Goal: Task Accomplishment & Management: Complete application form

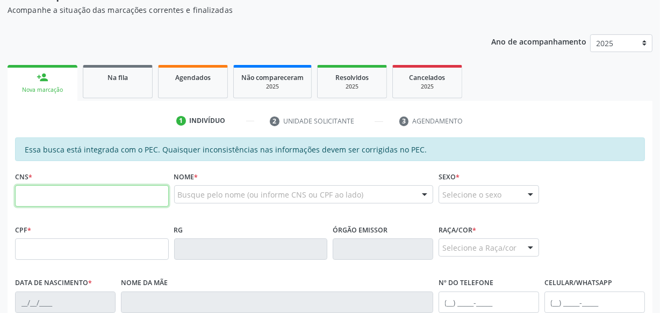
scroll to position [199, 0]
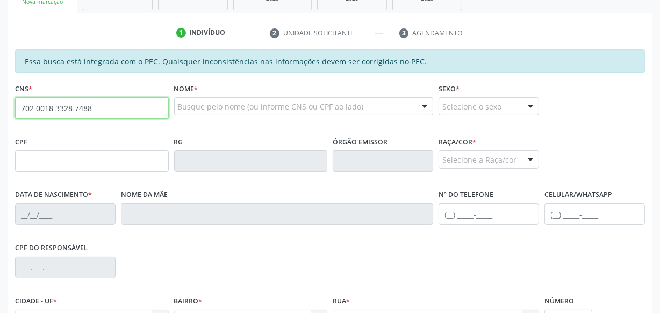
type input "702 0018 3328 7488"
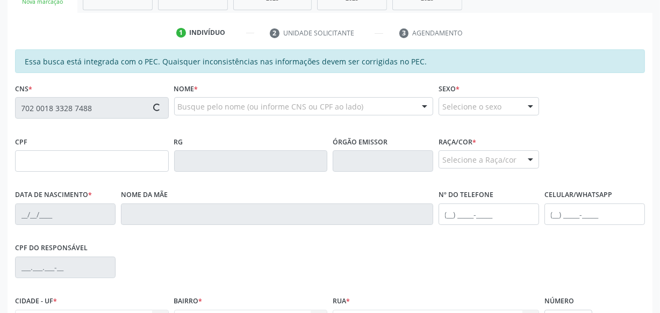
type input "067.051.954-52"
type input "[DATE]"
type input "Eudocia [PERSON_NAME]"
type input "[PHONE_NUMBER]"
type input "S/N"
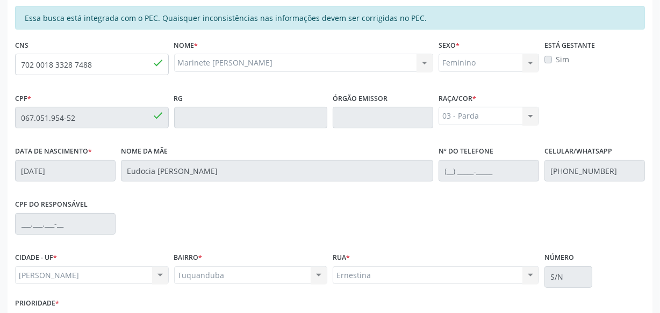
scroll to position [315, 0]
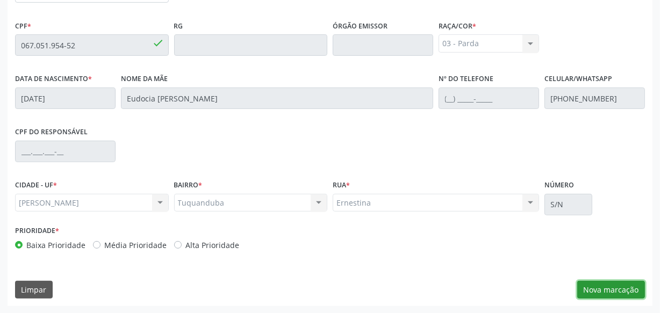
click at [597, 288] on button "Nova marcação" at bounding box center [611, 290] width 68 height 18
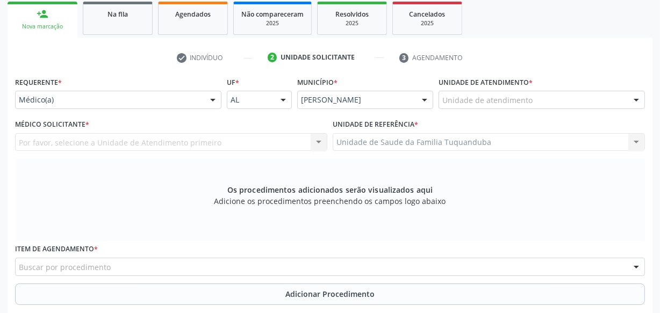
scroll to position [168, 0]
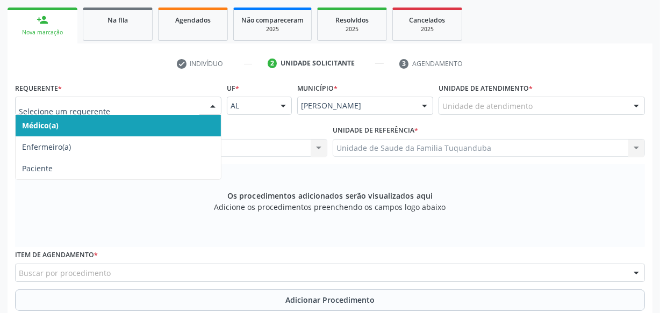
click at [193, 111] on div at bounding box center [118, 106] width 206 height 18
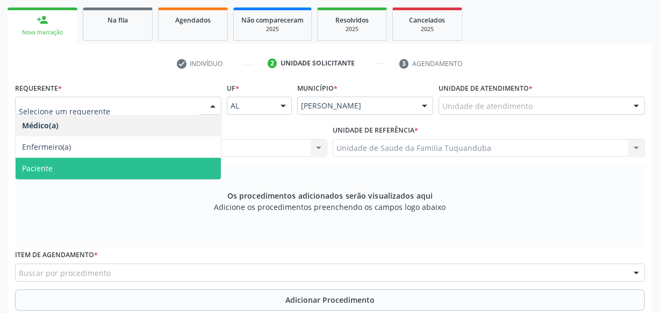
click at [146, 166] on span "Paciente" at bounding box center [118, 168] width 205 height 21
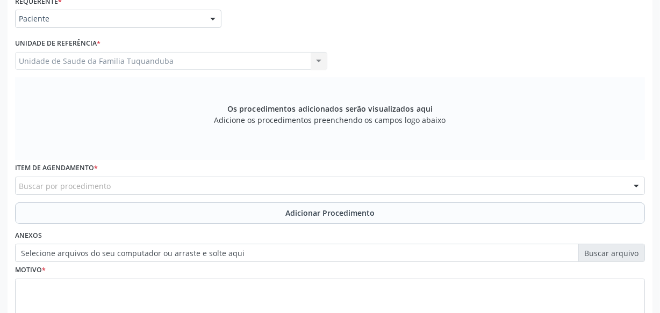
scroll to position [266, 0]
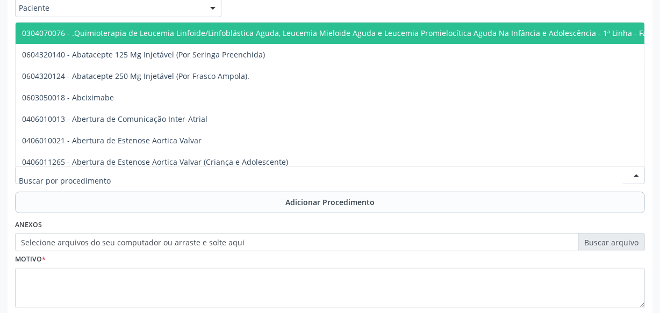
click at [144, 176] on div at bounding box center [329, 175] width 629 height 18
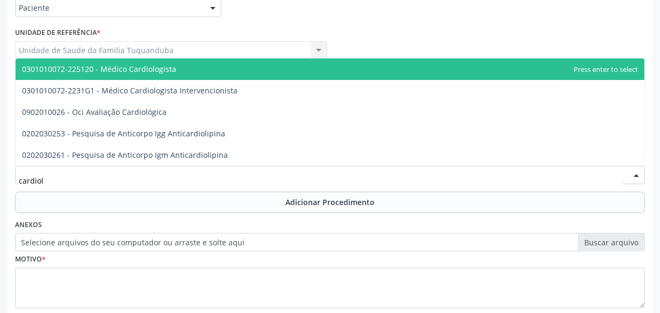
type input "cardiolo"
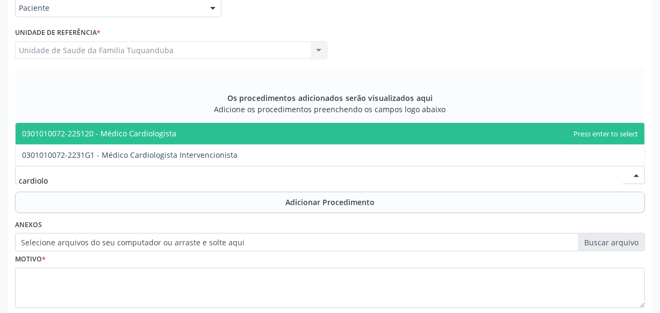
click at [151, 135] on span "0301010072-225120 - Médico Cardiologista" at bounding box center [99, 133] width 154 height 10
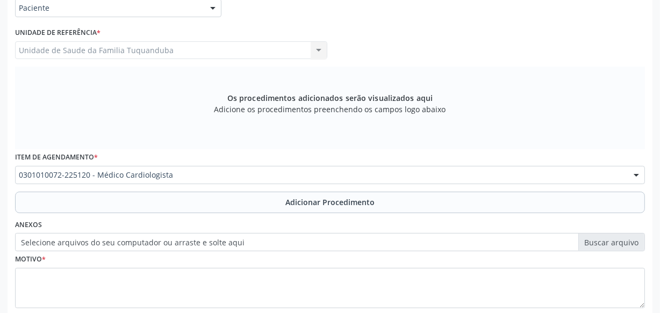
click at [192, 192] on button "Adicionar Procedimento" at bounding box center [329, 202] width 629 height 21
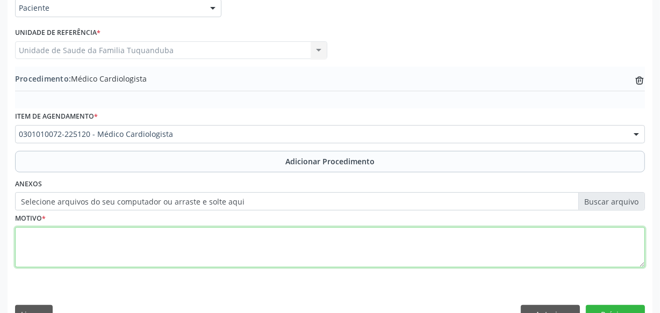
click at [171, 247] on textarea at bounding box center [329, 247] width 629 height 41
type textarea "Retorno"
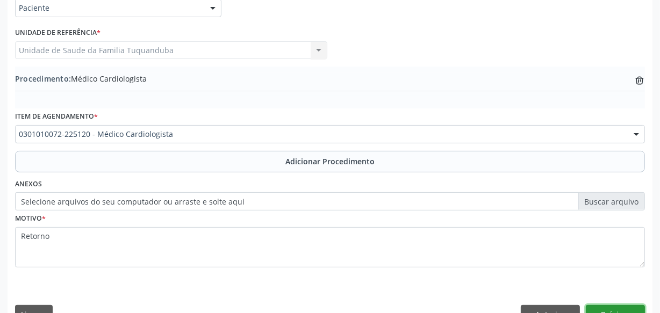
click at [624, 307] on button "Próximo" at bounding box center [614, 314] width 59 height 18
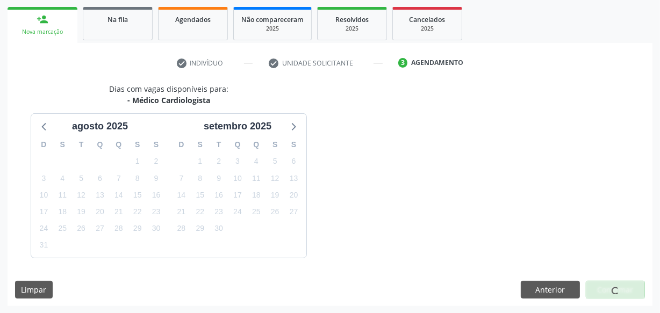
scroll to position [200, 0]
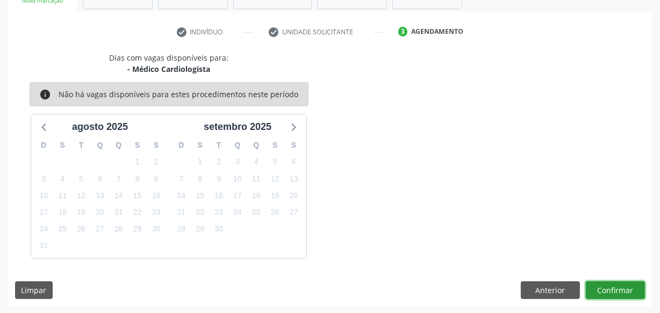
click at [613, 293] on button "Confirmar" at bounding box center [614, 290] width 59 height 18
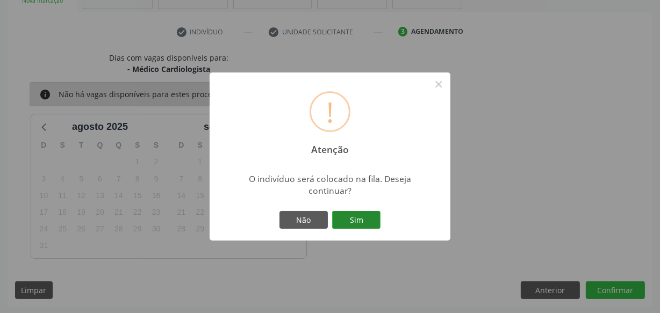
click at [357, 219] on button "Sim" at bounding box center [356, 220] width 48 height 18
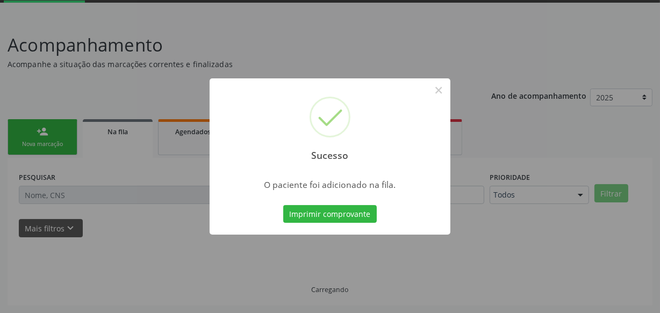
scroll to position [56, 0]
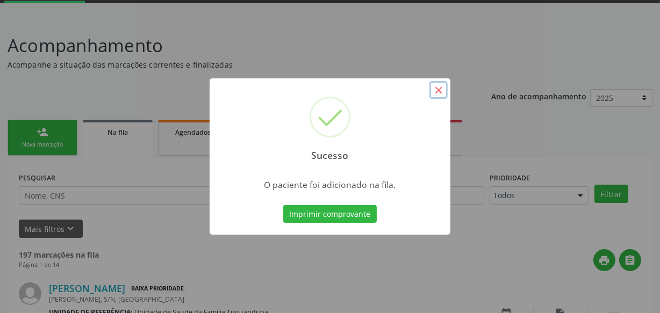
click at [437, 88] on button "×" at bounding box center [438, 90] width 18 height 18
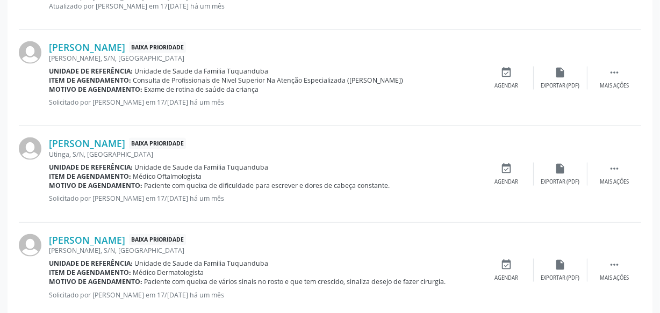
scroll to position [1550, 0]
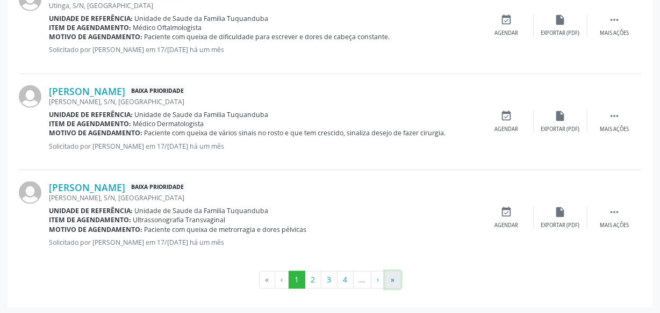
click at [396, 272] on button "»" at bounding box center [393, 280] width 16 height 18
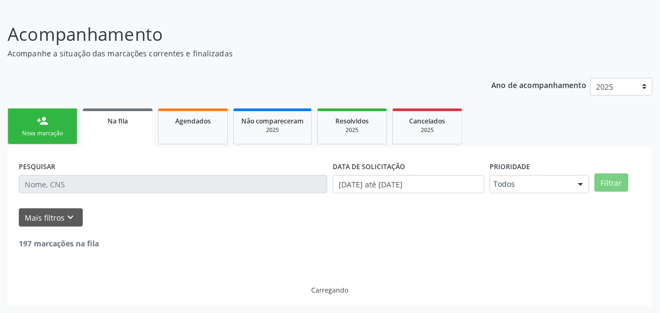
scroll to position [30, 0]
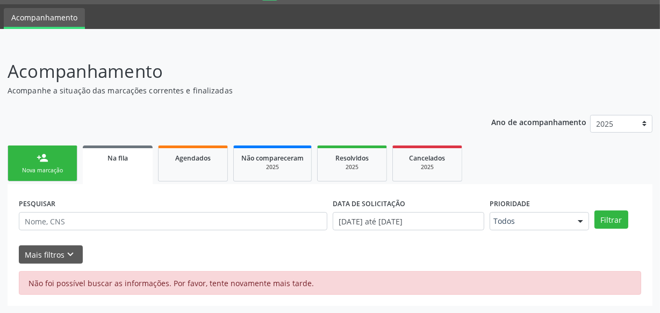
click at [15, 168] on link "person_add Nova marcação" at bounding box center [43, 164] width 70 height 36
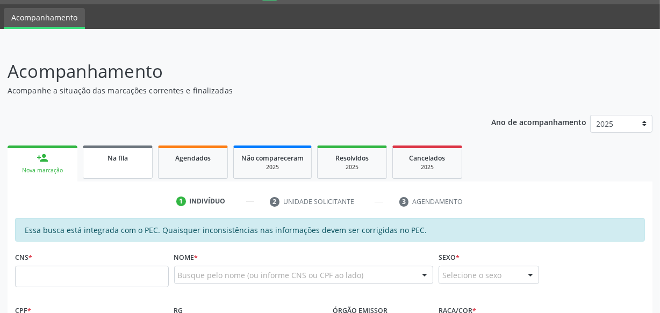
click at [134, 157] on div "Na fila" at bounding box center [118, 157] width 54 height 11
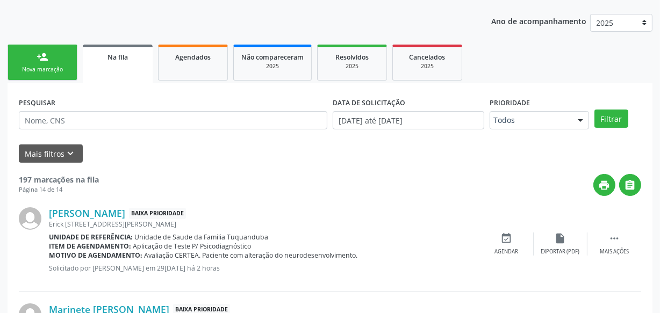
scroll to position [108, 0]
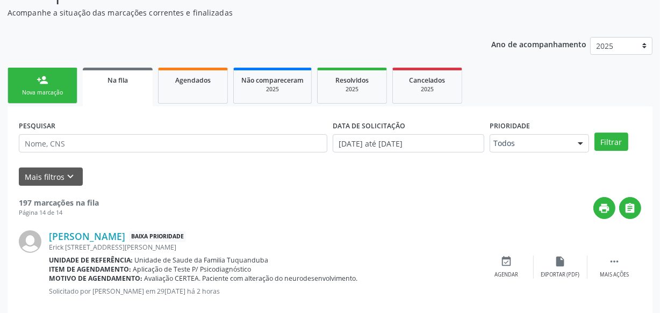
click at [34, 84] on link "person_add Nova marcação" at bounding box center [43, 86] width 70 height 36
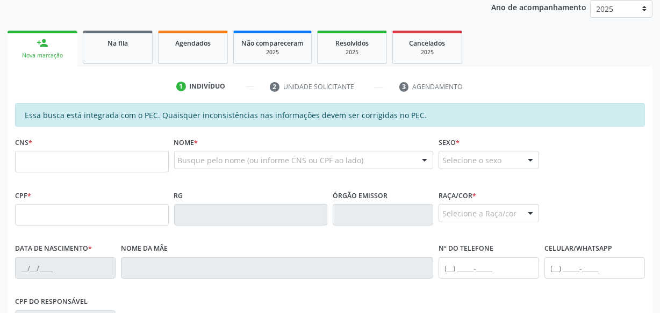
scroll to position [146, 0]
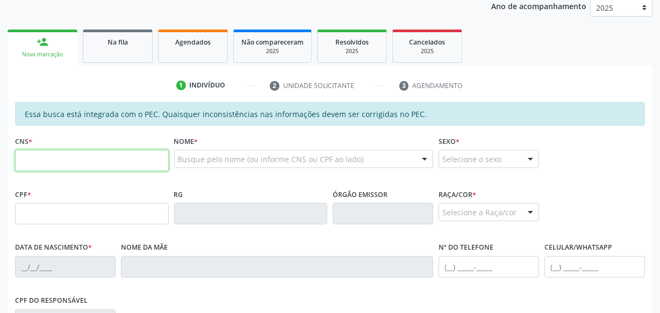
click at [93, 155] on input "text" at bounding box center [92, 160] width 154 height 21
paste input "705 0052 2051 1551"
type input "705 0052 2051 1551"
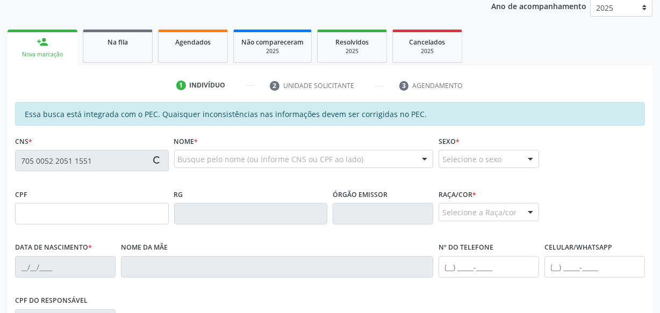
type input "102.883.864-69"
type input "11[DATE]"
type input "[PERSON_NAME]"
type input "[PHONE_NUMBER]"
type input "S/N"
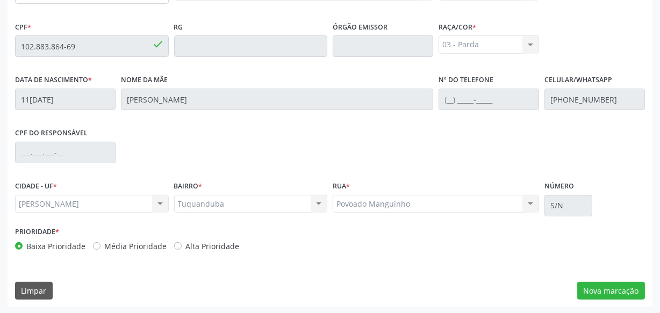
scroll to position [315, 0]
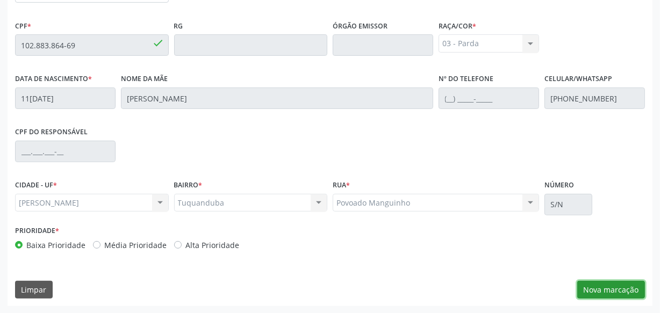
click at [608, 285] on button "Nova marcação" at bounding box center [611, 290] width 68 height 18
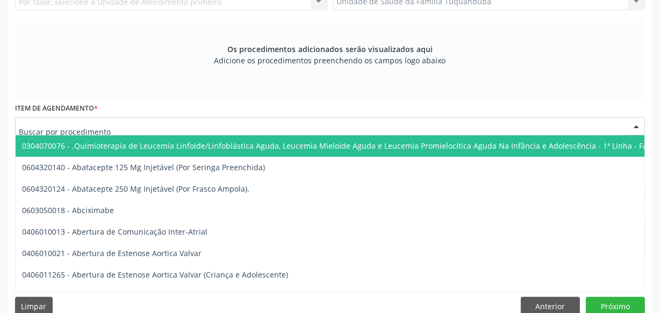
click at [213, 128] on div at bounding box center [329, 126] width 629 height 18
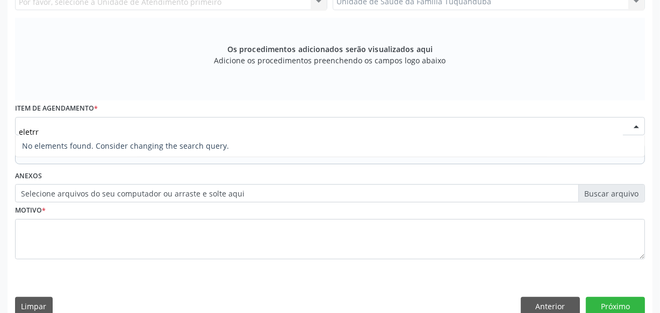
type input "eletr"
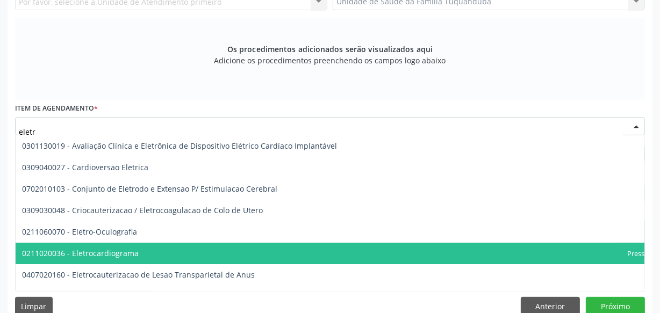
click at [134, 255] on span "0211020036 - Eletrocardiograma" at bounding box center [80, 253] width 117 height 10
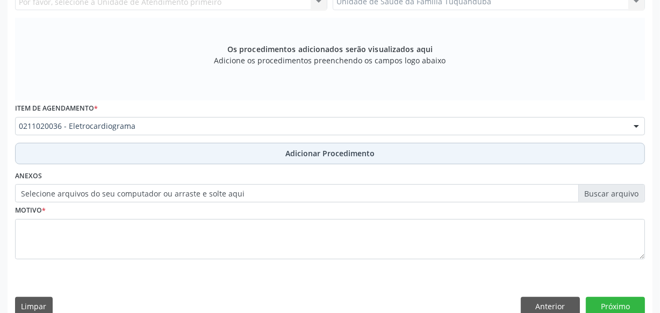
click at [233, 153] on button "Adicionar Procedimento" at bounding box center [329, 153] width 629 height 21
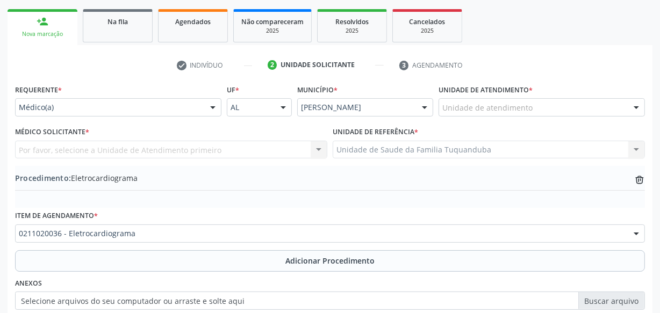
scroll to position [144, 0]
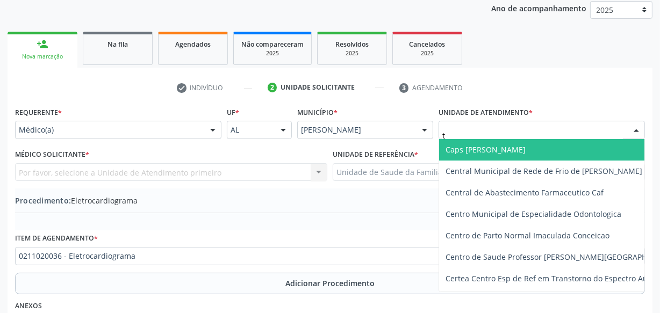
type input "tu"
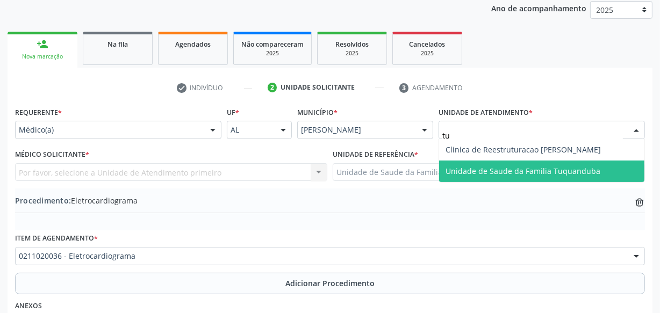
click at [476, 166] on span "Unidade de Saude da Familia Tuquanduba" at bounding box center [522, 171] width 155 height 10
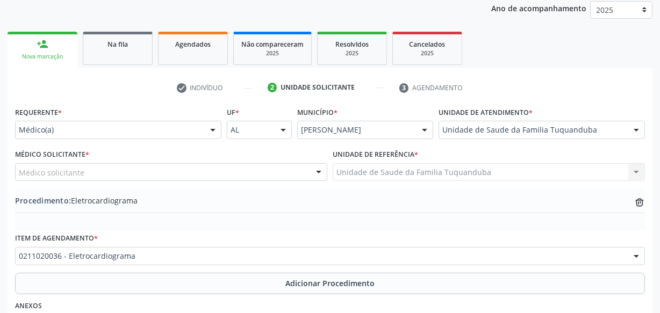
click at [185, 175] on div "Médico solicitante" at bounding box center [171, 172] width 312 height 18
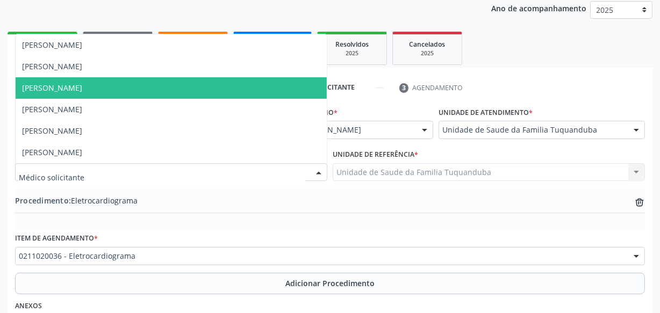
click at [82, 70] on span "[PERSON_NAME]" at bounding box center [52, 66] width 60 height 10
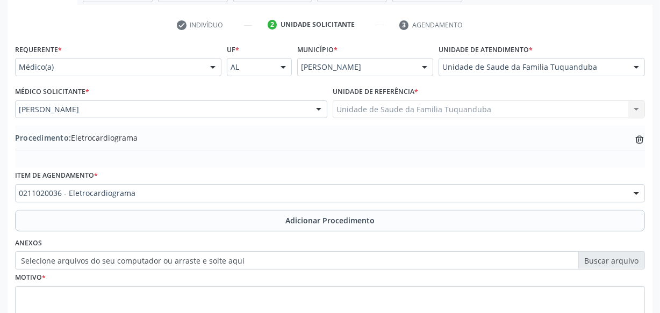
scroll to position [290, 0]
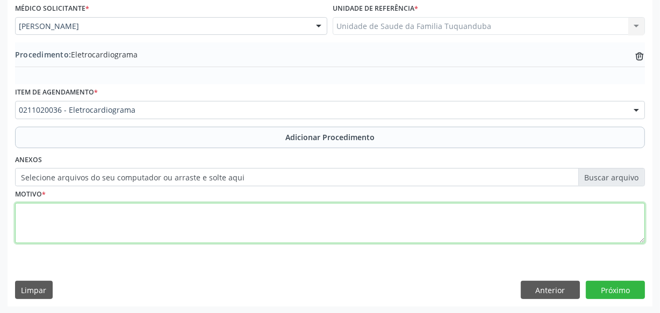
click at [177, 215] on textarea at bounding box center [329, 223] width 629 height 41
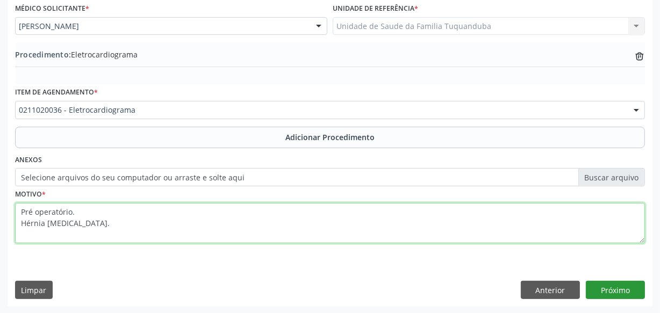
type textarea "Pré operatório. Hérnia [MEDICAL_DATA]."
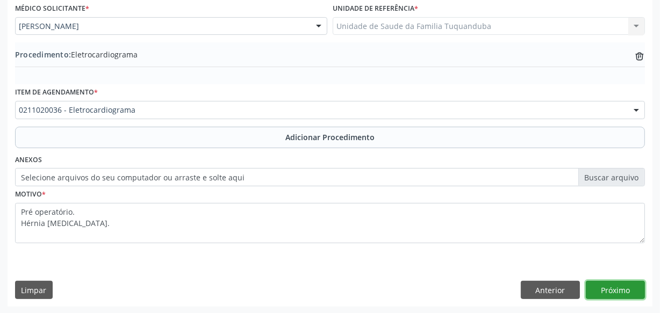
click at [608, 289] on button "Próximo" at bounding box center [614, 290] width 59 height 18
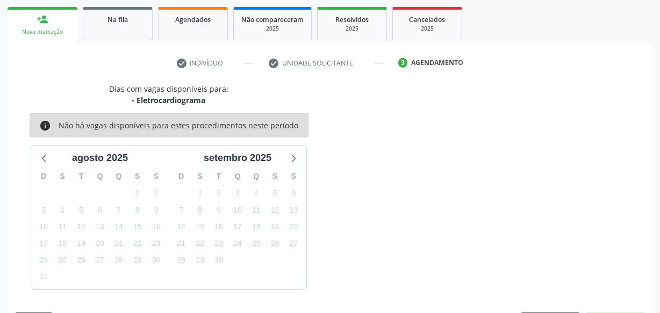
scroll to position [200, 0]
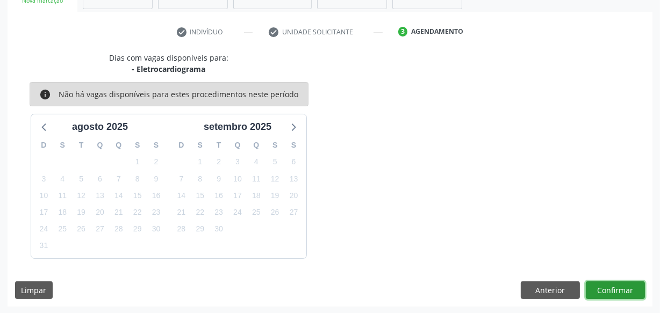
click at [614, 295] on button "Confirmar" at bounding box center [614, 290] width 59 height 18
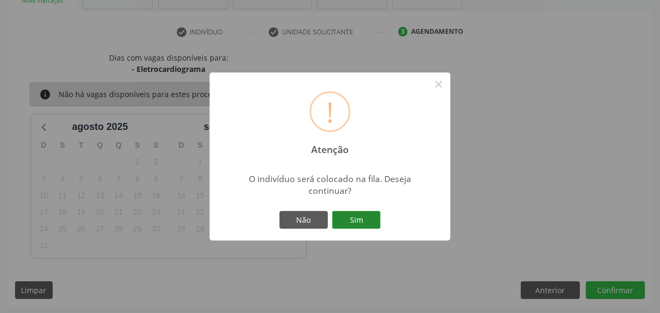
click at [351, 214] on button "Sim" at bounding box center [356, 220] width 48 height 18
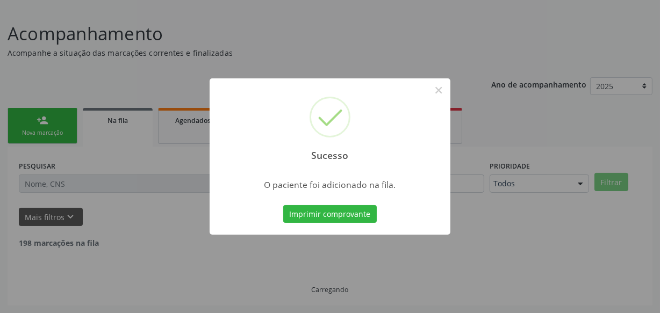
scroll to position [56, 0]
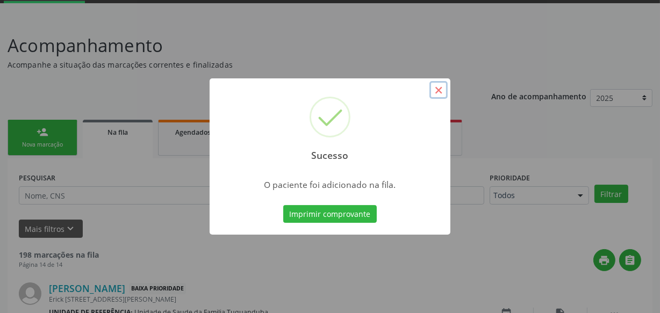
click at [435, 87] on button "×" at bounding box center [438, 90] width 18 height 18
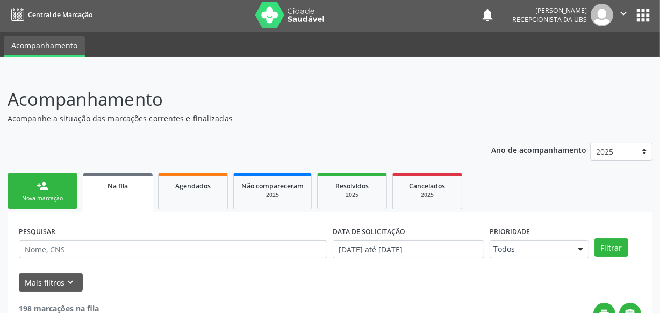
scroll to position [0, 0]
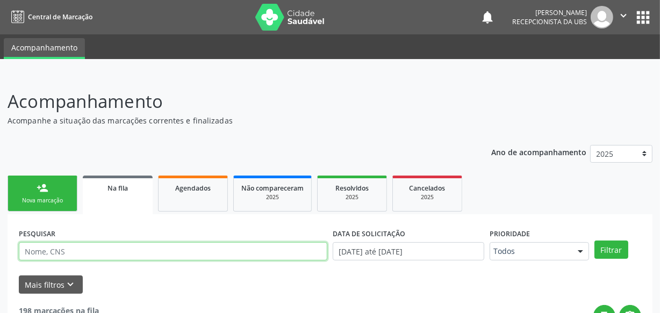
click at [92, 247] on input "text" at bounding box center [173, 251] width 308 height 18
type input "[PERSON_NAME]"
click at [594, 241] on button "Filtrar" at bounding box center [611, 250] width 34 height 18
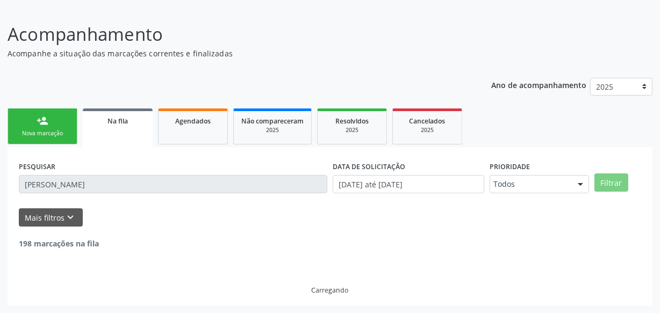
scroll to position [33, 0]
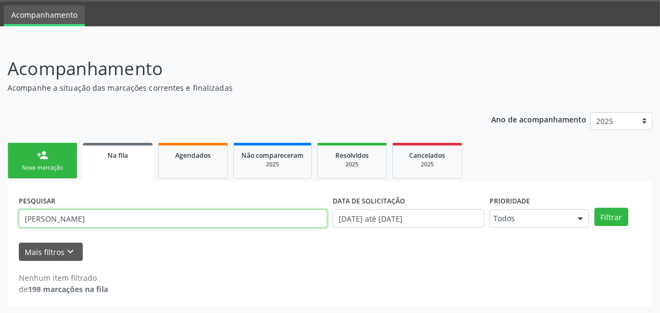
drag, startPoint x: 35, startPoint y: 213, endPoint x: 4, endPoint y: 216, distance: 31.4
click at [25, 214] on input "[PERSON_NAME]" at bounding box center [173, 218] width 308 height 18
click at [594, 208] on button "Filtrar" at bounding box center [611, 217] width 34 height 18
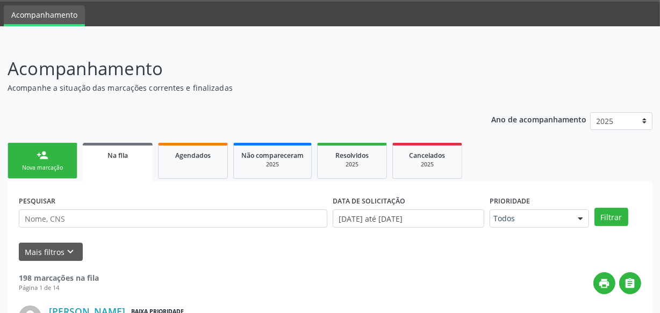
click at [47, 153] on div "person_add" at bounding box center [43, 155] width 12 height 12
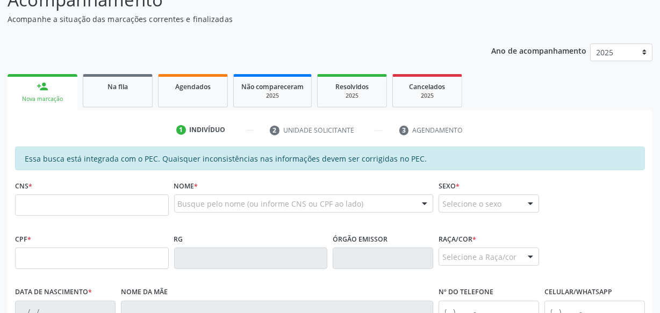
scroll to position [179, 0]
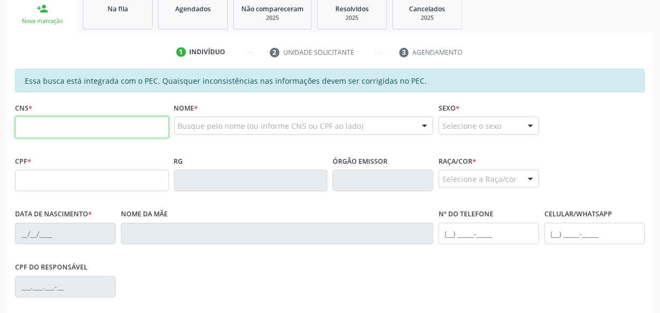
drag, startPoint x: 66, startPoint y: 111, endPoint x: 59, endPoint y: 120, distance: 11.5
paste input "709 8080 7017 3395"
type input "709 8080 7017 3395"
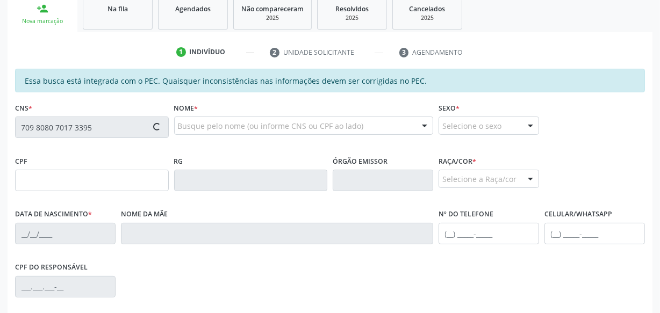
type input "004.875.734-98"
type input "18[DATE]"
type input "[PERSON_NAME]"
type input "[PHONE_NUMBER]"
type input "S/N"
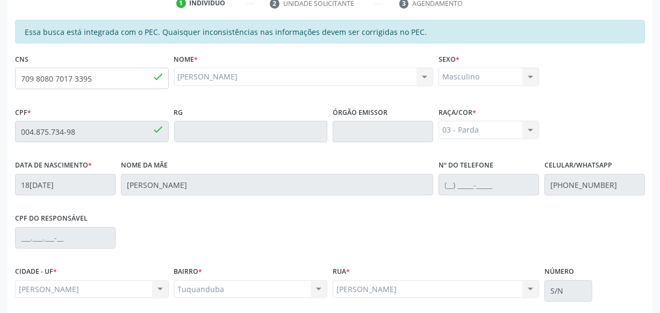
scroll to position [315, 0]
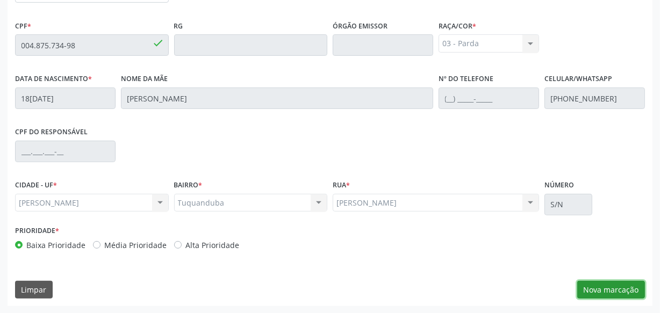
click at [607, 291] on button "Nova marcação" at bounding box center [611, 290] width 68 height 18
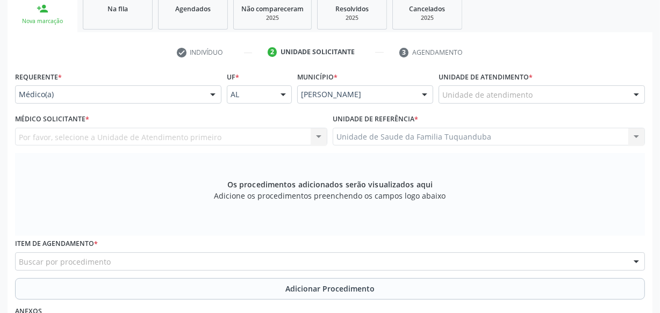
scroll to position [168, 0]
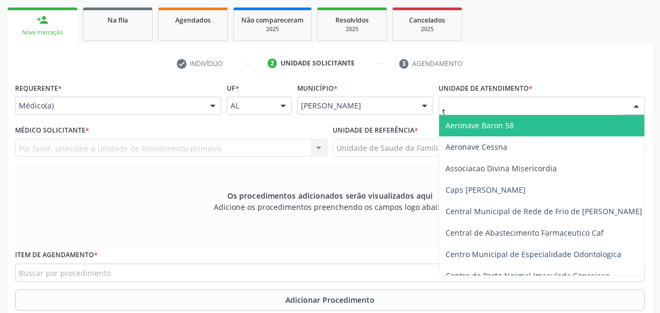
type input "tu"
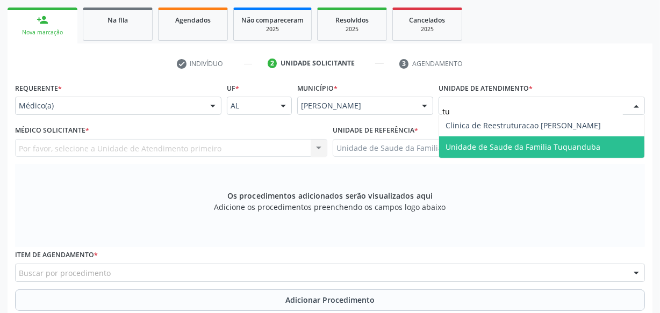
click at [492, 147] on span "Unidade de Saude da Familia Tuquanduba" at bounding box center [522, 147] width 155 height 10
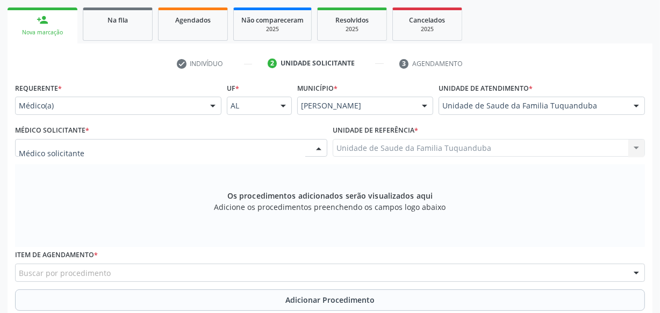
click at [242, 147] on div at bounding box center [171, 148] width 312 height 18
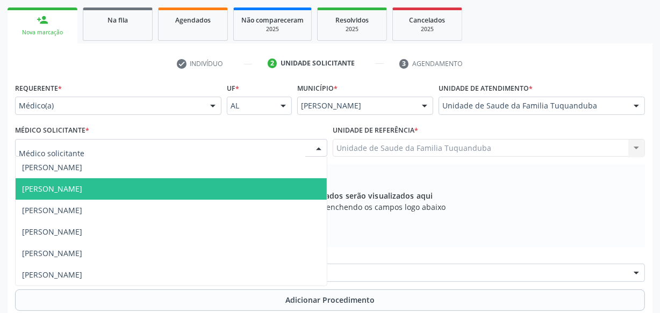
click at [202, 188] on span "[PERSON_NAME]" at bounding box center [171, 188] width 311 height 21
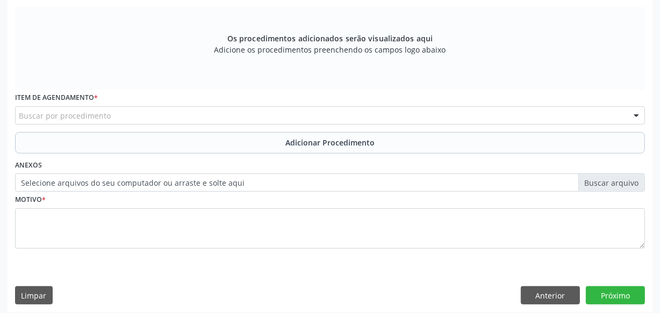
scroll to position [331, 0]
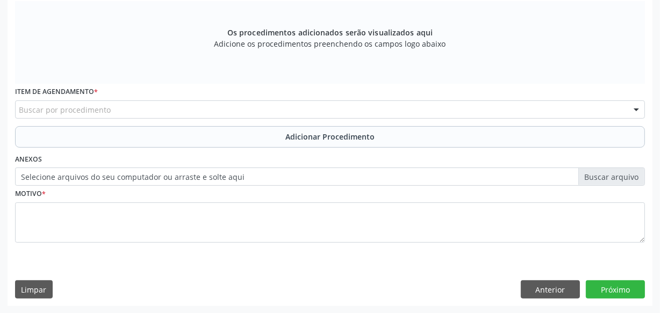
click at [183, 108] on div "Buscar por procedimento" at bounding box center [329, 109] width 629 height 18
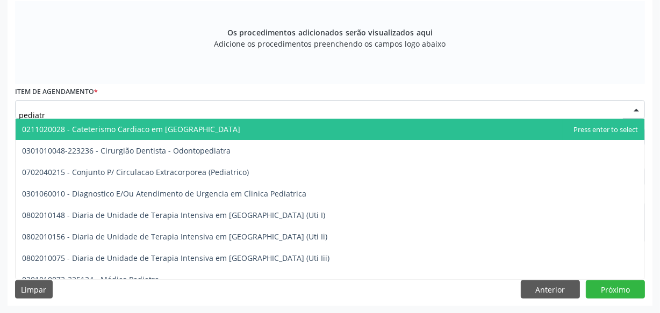
type input "pediatra"
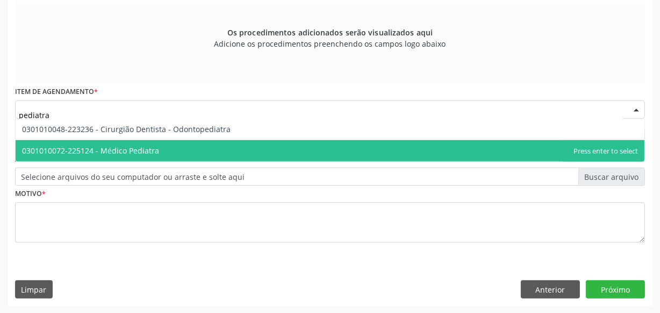
click at [194, 153] on span "0301010072-225124 - Médico Pediatra" at bounding box center [330, 150] width 628 height 21
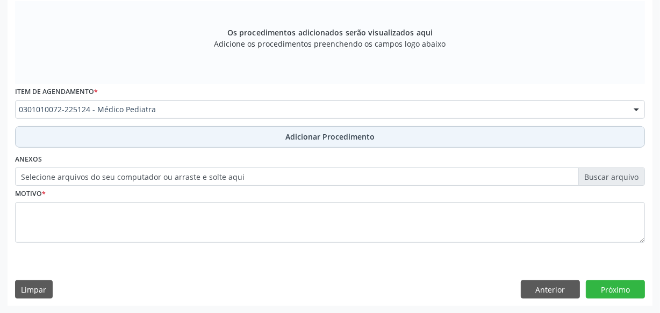
click at [209, 137] on button "Adicionar Procedimento" at bounding box center [329, 136] width 629 height 21
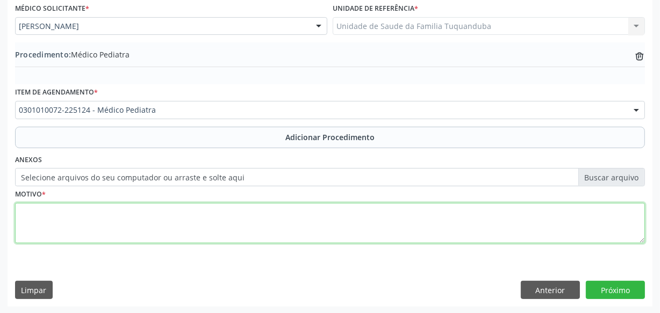
click at [193, 216] on textarea at bounding box center [329, 223] width 629 height 41
type textarea "Dispnéia."
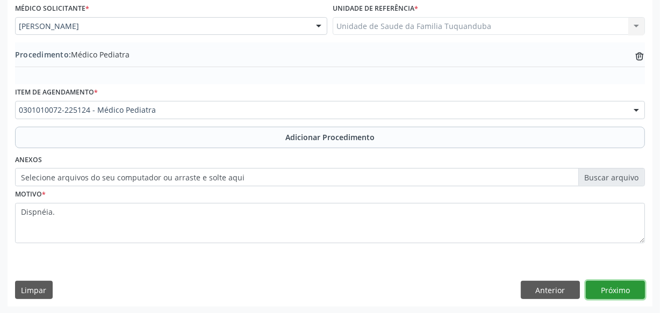
click at [611, 285] on button "Próximo" at bounding box center [614, 290] width 59 height 18
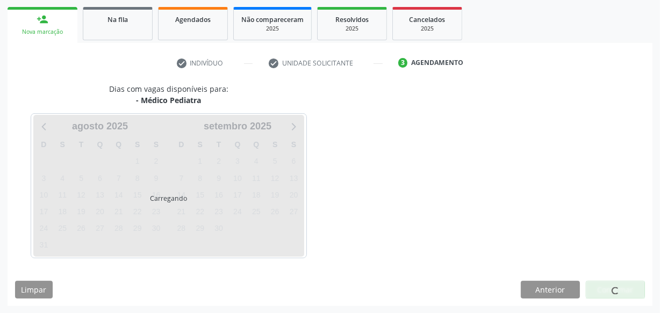
scroll to position [200, 0]
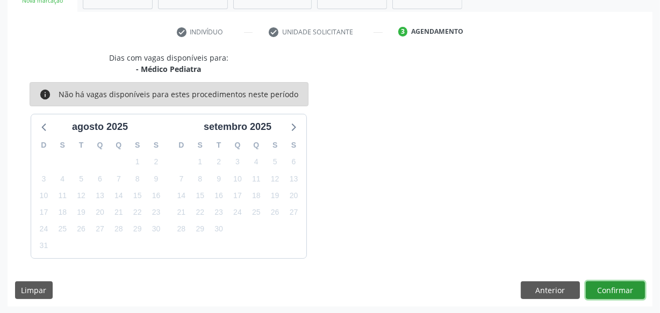
click at [611, 285] on button "Confirmar" at bounding box center [614, 290] width 59 height 18
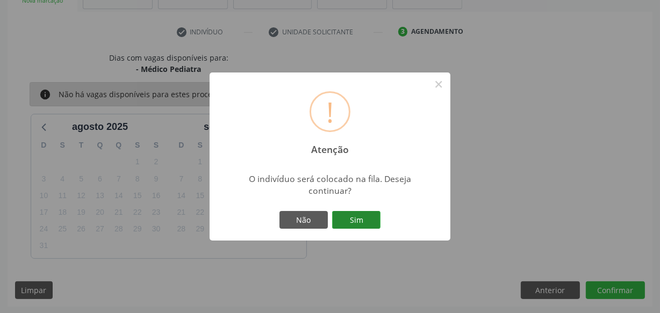
click at [369, 221] on button "Sim" at bounding box center [356, 220] width 48 height 18
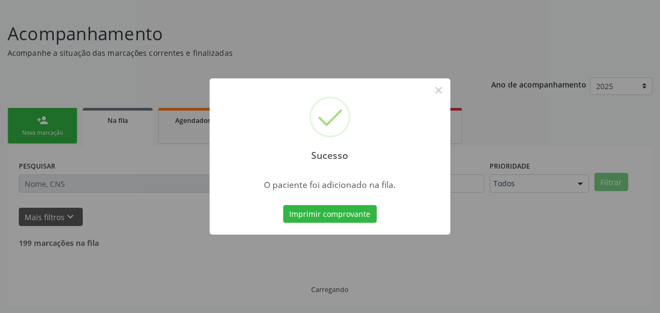
scroll to position [56, 0]
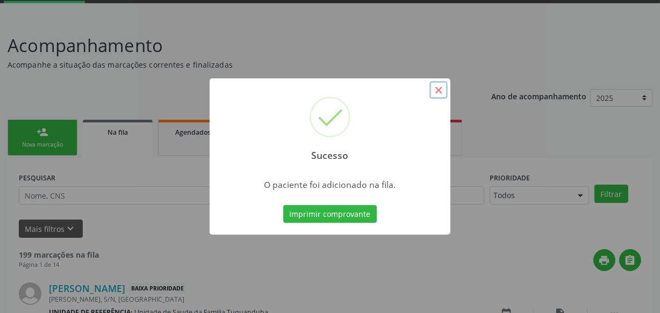
click at [435, 90] on button "×" at bounding box center [438, 90] width 18 height 18
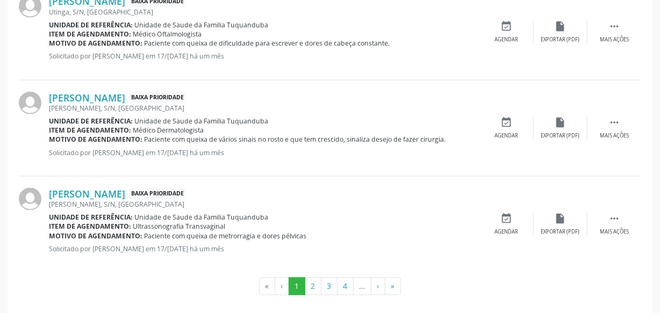
scroll to position [1550, 0]
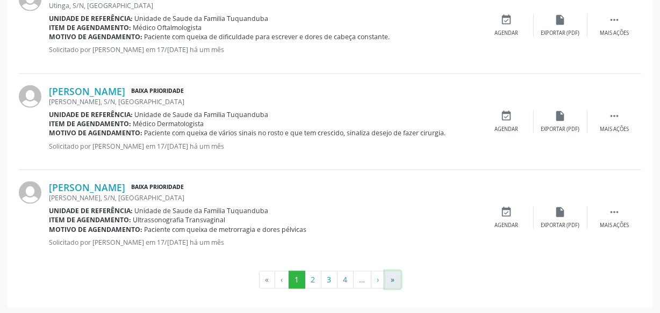
click at [392, 280] on button "»" at bounding box center [393, 280] width 16 height 18
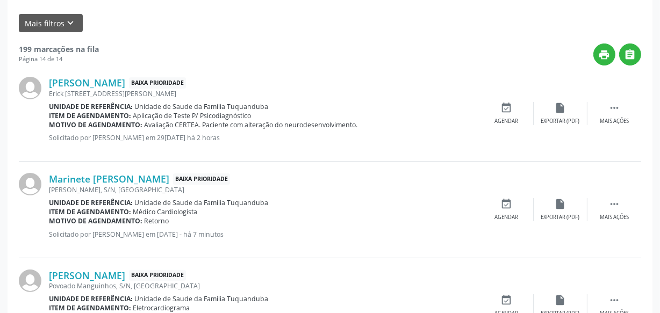
scroll to position [252, 0]
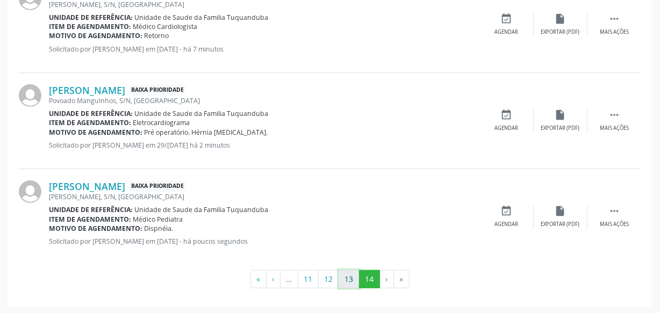
click at [350, 278] on button "13" at bounding box center [348, 279] width 21 height 18
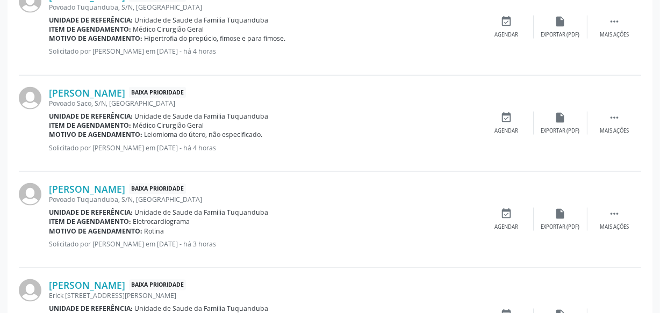
scroll to position [1514, 0]
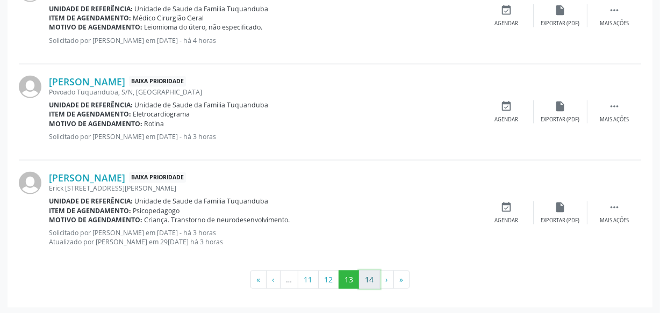
click at [369, 276] on button "14" at bounding box center [369, 280] width 21 height 18
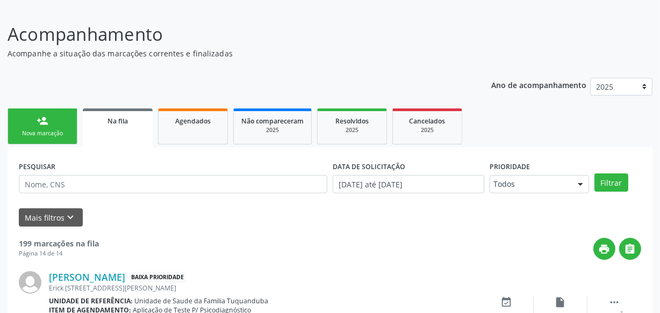
scroll to position [447, 0]
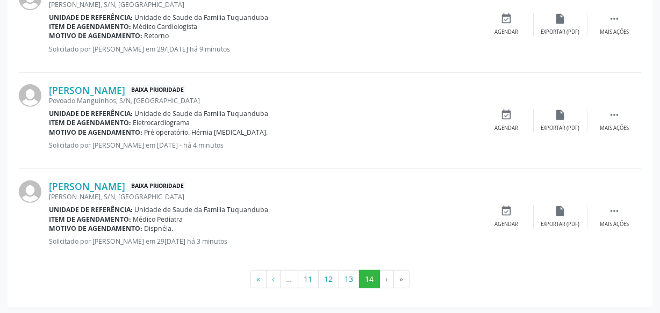
click at [401, 279] on li "»" at bounding box center [402, 279] width 16 height 18
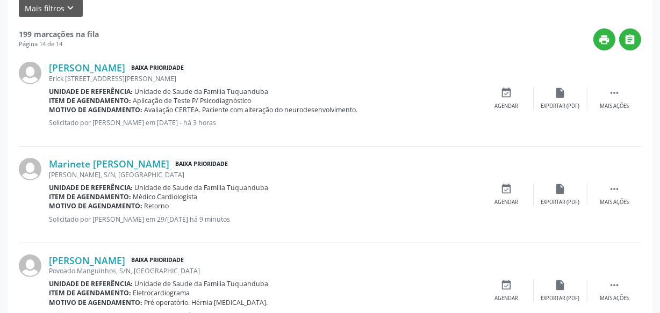
scroll to position [0, 0]
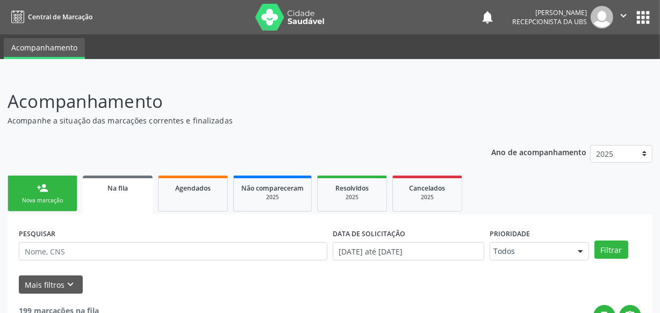
drag, startPoint x: 320, startPoint y: 71, endPoint x: 324, endPoint y: 107, distance: 36.7
click at [324, 107] on p "Acompanhamento" at bounding box center [233, 101] width 451 height 27
click at [323, 108] on p "Acompanhamento" at bounding box center [233, 101] width 451 height 27
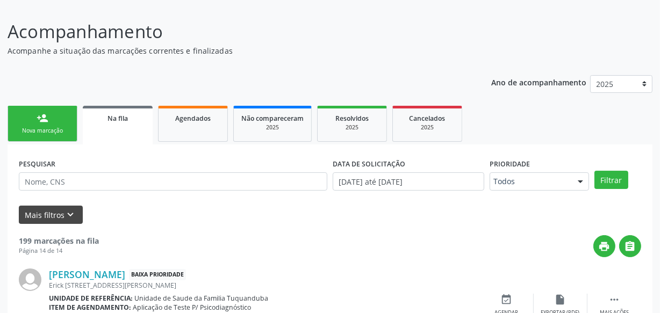
scroll to position [146, 0]
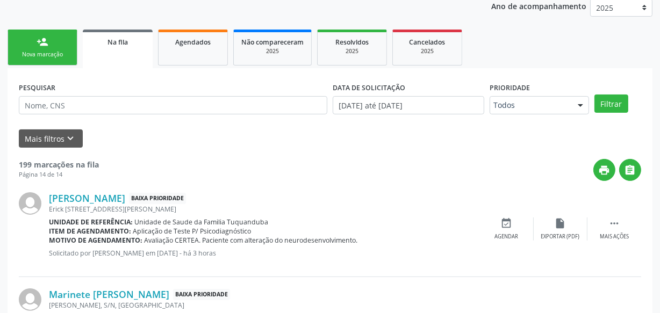
click at [38, 38] on div "person_add" at bounding box center [43, 42] width 12 height 12
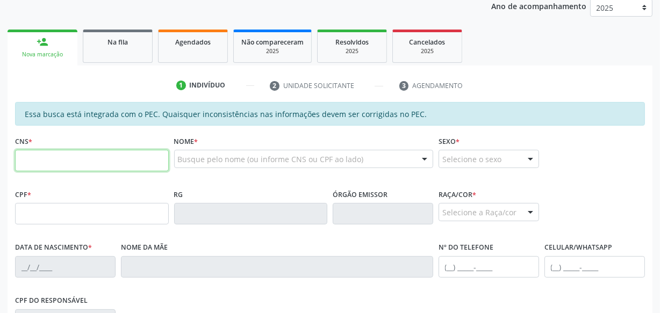
paste input "709 8060 0348 0794"
type input "709 8060 0348 0794"
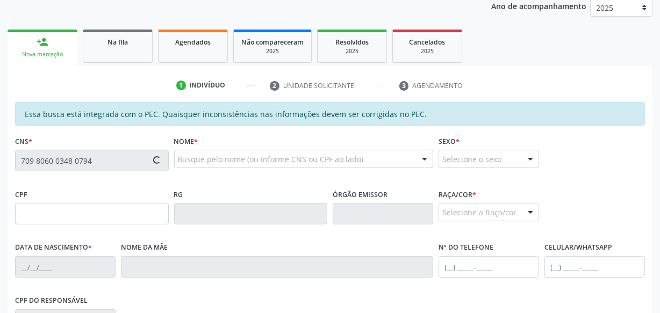
type input "148.468.314-50"
type input "13[DATE]"
type input "[PERSON_NAME]"
type input "[PHONE_NUMBER]"
type input "S/N"
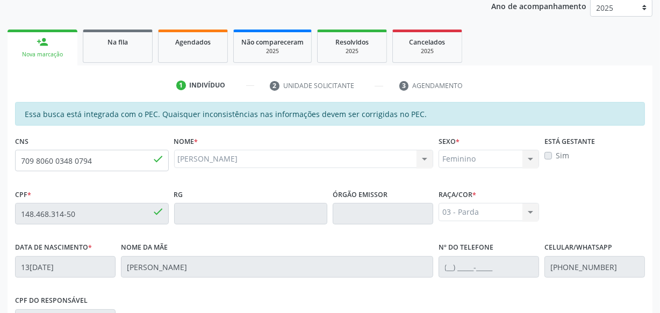
scroll to position [315, 0]
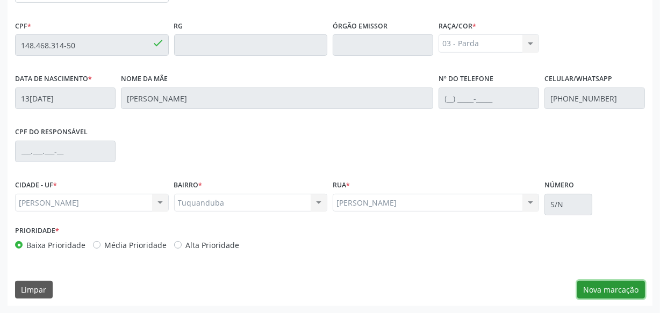
click at [621, 285] on button "Nova marcação" at bounding box center [611, 290] width 68 height 18
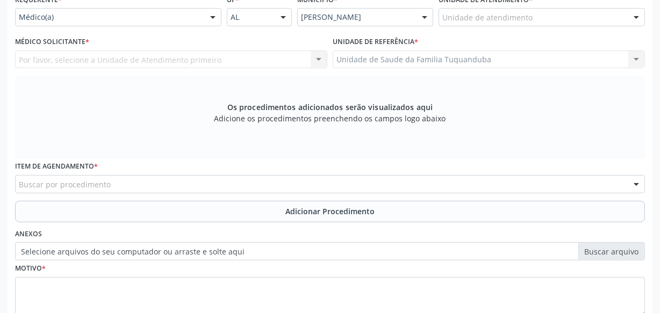
scroll to position [168, 0]
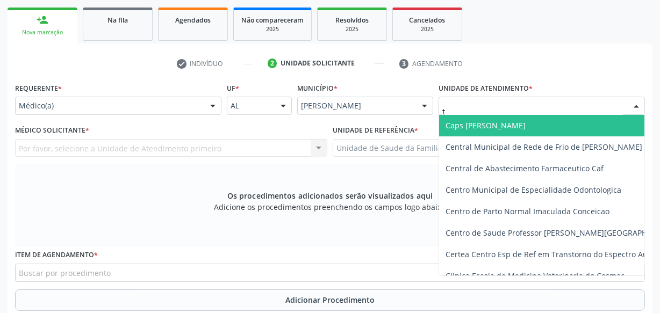
type input "tu"
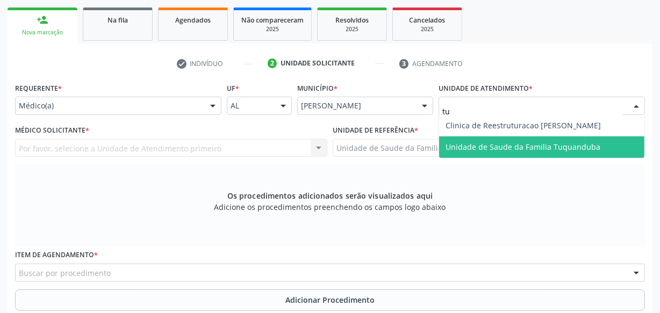
click at [490, 154] on span "Unidade de Saude da Familia Tuquanduba" at bounding box center [541, 146] width 205 height 21
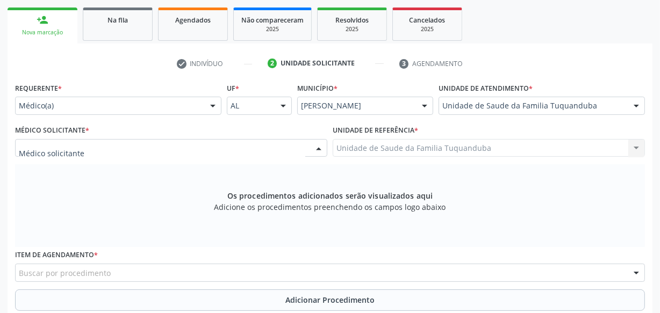
click at [134, 150] on div at bounding box center [171, 148] width 312 height 18
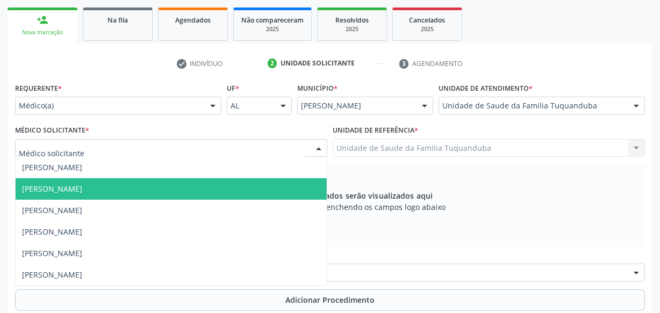
click at [82, 188] on span "[PERSON_NAME]" at bounding box center [52, 189] width 60 height 10
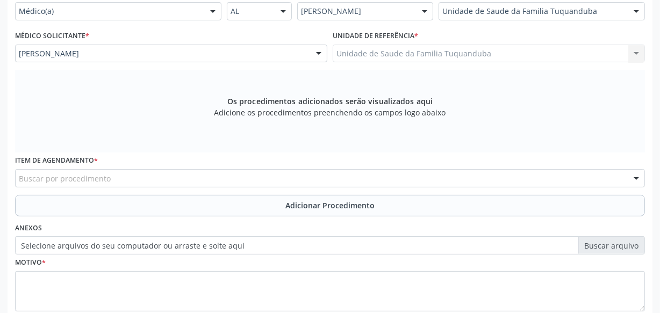
scroll to position [331, 0]
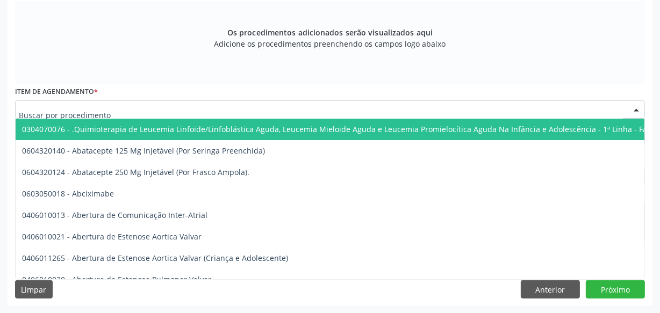
click at [178, 104] on div at bounding box center [329, 109] width 629 height 18
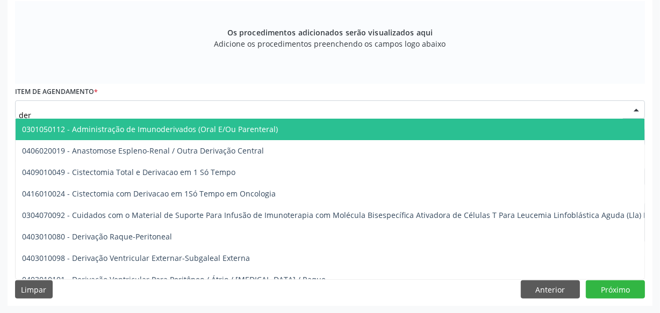
type input "derm"
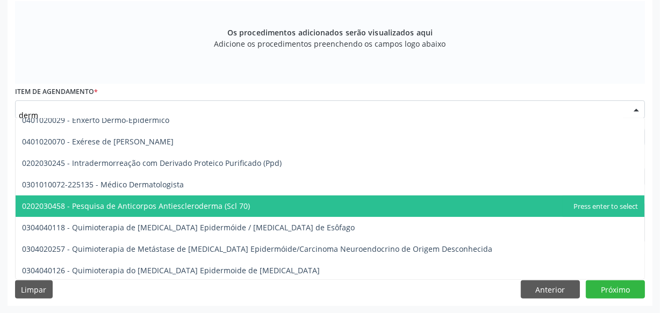
scroll to position [146, 0]
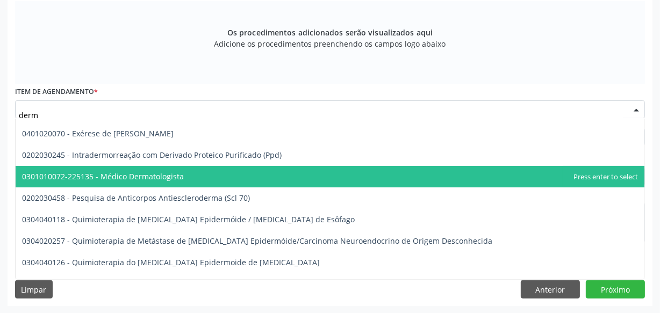
click at [157, 181] on span "0301010072-225135 - Médico Dermatologista" at bounding box center [330, 176] width 628 height 21
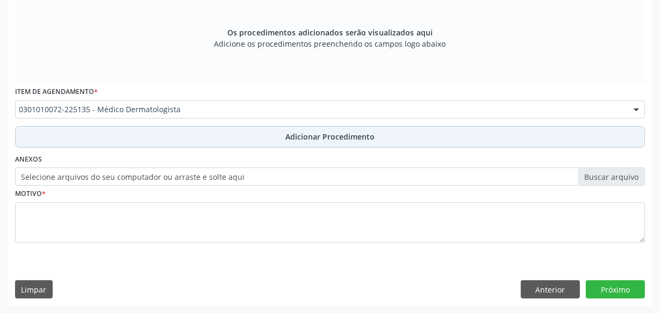
click at [180, 131] on button "Adicionar Procedimento" at bounding box center [329, 136] width 629 height 21
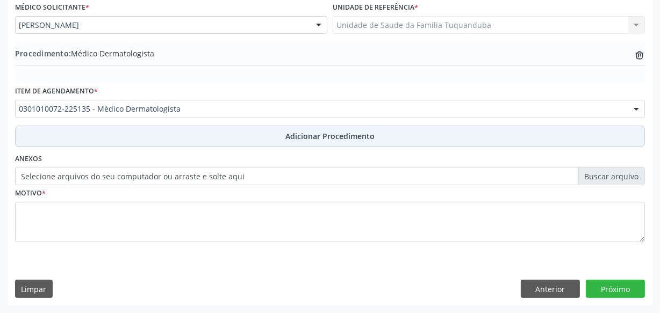
scroll to position [290, 0]
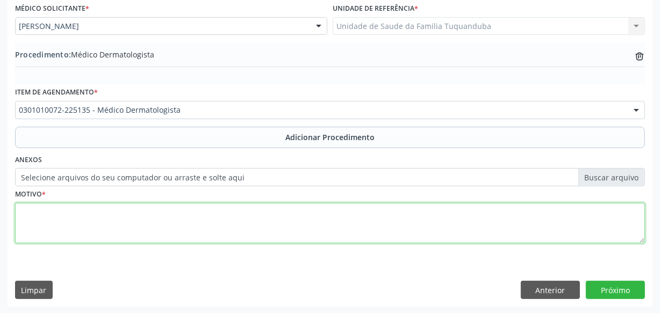
click at [241, 234] on textarea at bounding box center [329, 223] width 629 height 41
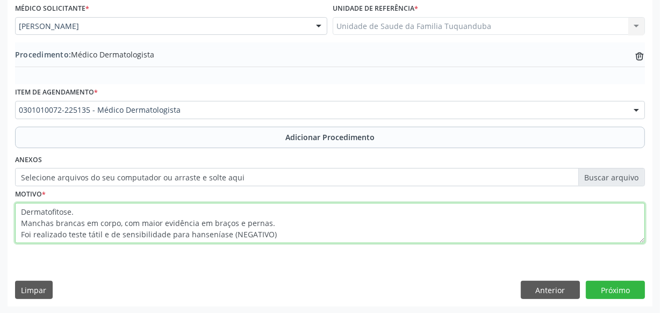
type textarea "Dermatofitose. Manchas brancas em corpo, com maior evidência em braços e pernas…"
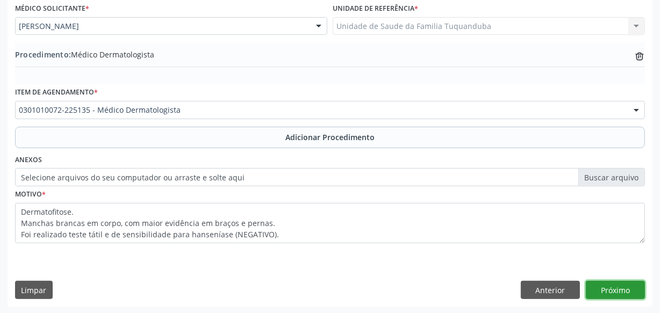
click at [607, 291] on button "Próximo" at bounding box center [614, 290] width 59 height 18
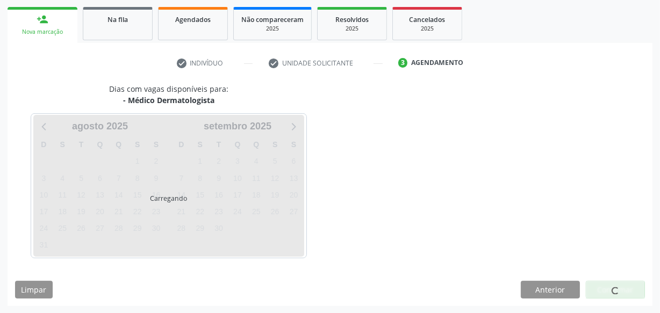
scroll to position [200, 0]
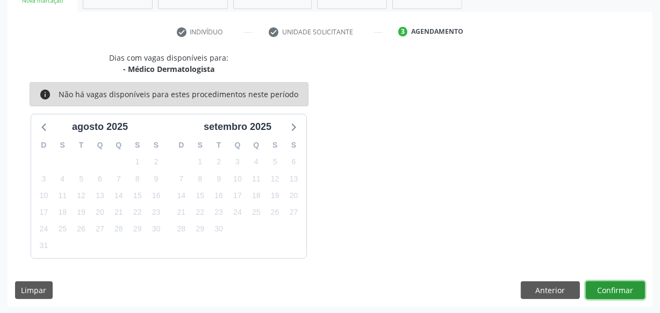
click at [607, 291] on button "Confirmar" at bounding box center [614, 290] width 59 height 18
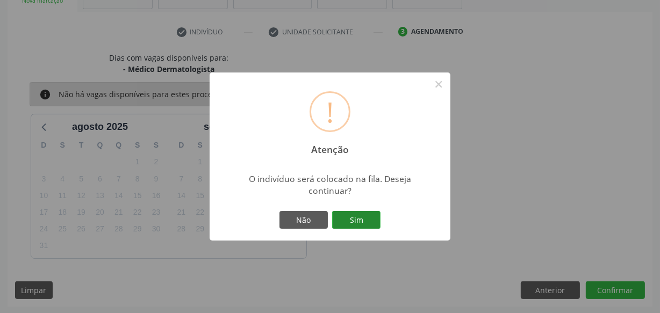
click at [335, 212] on button "Sim" at bounding box center [356, 220] width 48 height 18
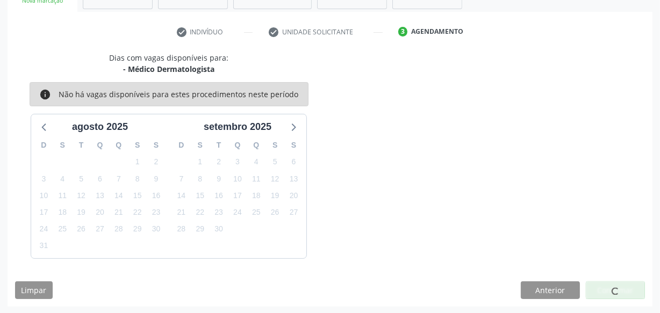
scroll to position [56, 0]
